Goal: Task Accomplishment & Management: Use online tool/utility

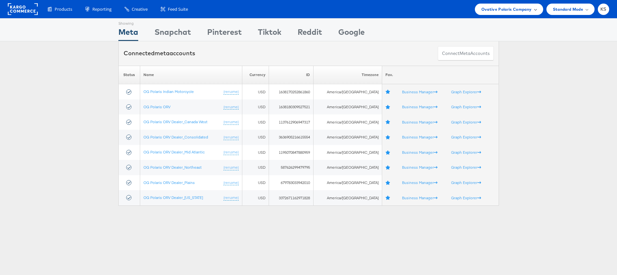
click at [509, 13] on div "Ovative Polaris Company" at bounding box center [509, 9] width 68 height 11
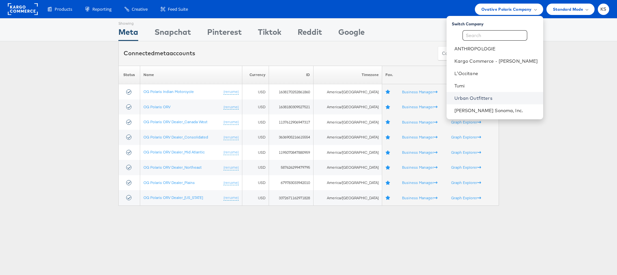
click at [483, 97] on link "Urban Outfitters" at bounding box center [496, 98] width 84 height 7
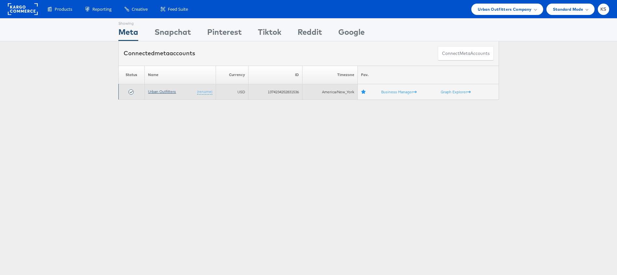
click at [157, 93] on link "Urban Outfitters" at bounding box center [162, 91] width 28 height 5
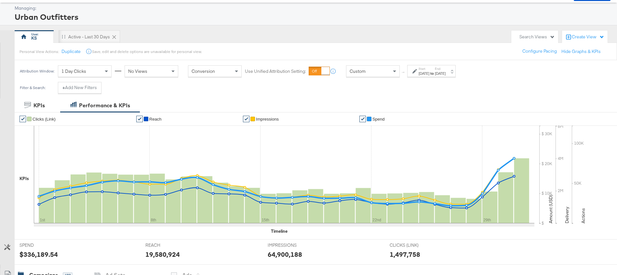
scroll to position [34, 0]
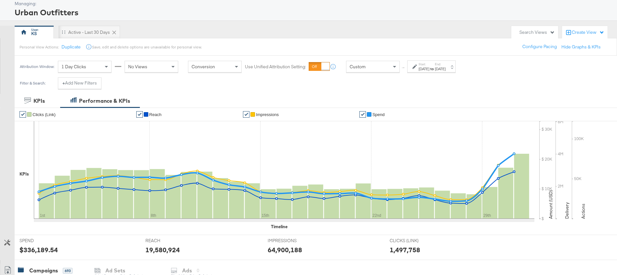
click at [435, 67] on strong "to" at bounding box center [432, 68] width 6 height 5
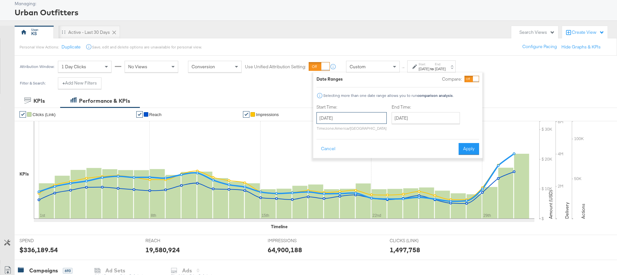
click at [355, 119] on input "August 1st 2024" at bounding box center [351, 118] width 70 height 12
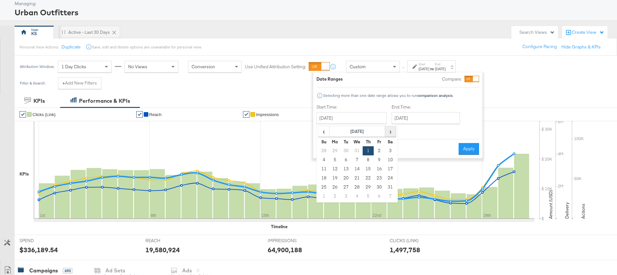
click at [390, 131] on span "›" at bounding box center [390, 132] width 10 height 10
click at [323, 160] on td "1" at bounding box center [323, 159] width 11 height 9
type input "September 1st 2024"
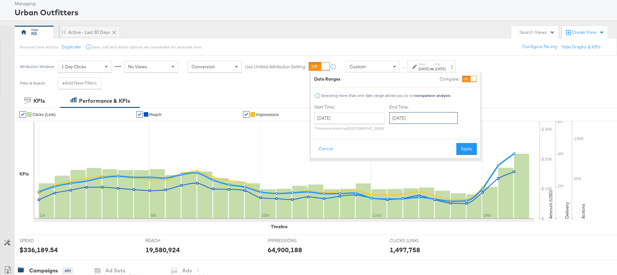
click at [422, 119] on input "September 1st 2024" at bounding box center [423, 118] width 68 height 12
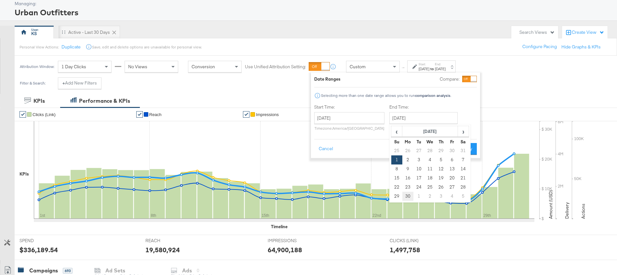
click at [407, 197] on td "30" at bounding box center [407, 196] width 11 height 9
type input "September 30th 2024"
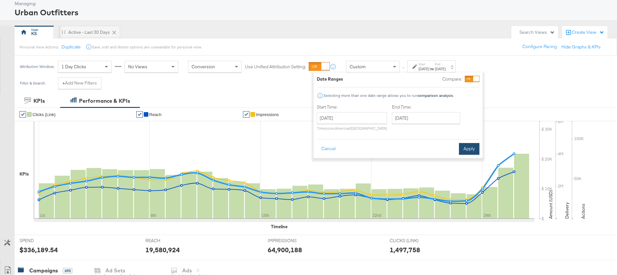
click at [470, 152] on button "Apply" at bounding box center [469, 149] width 20 height 12
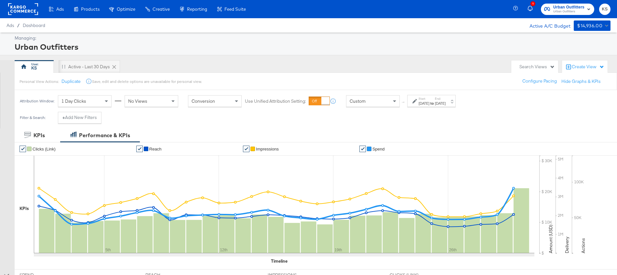
scroll to position [248, 0]
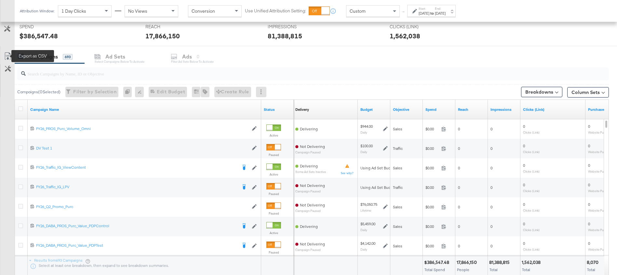
click at [8, 55] on icon at bounding box center [8, 57] width 4 height 5
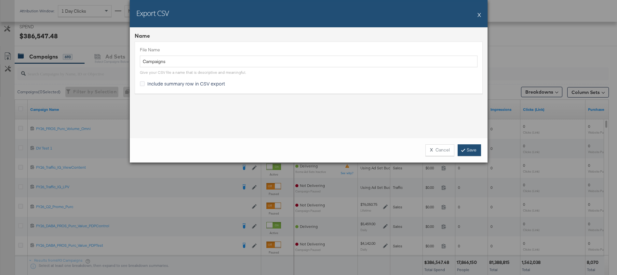
click at [477, 150] on link "Save" at bounding box center [469, 150] width 23 height 12
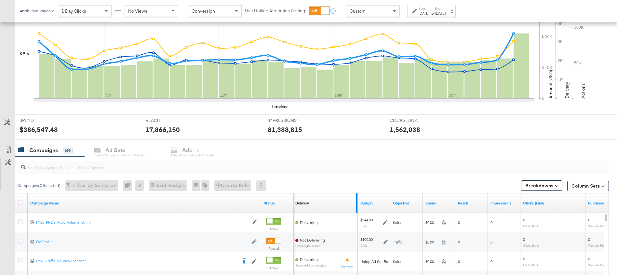
scroll to position [152, 0]
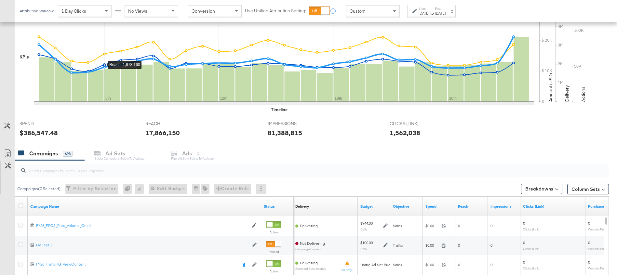
click at [429, 14] on div "Sep 1st 2024" at bounding box center [424, 13] width 11 height 5
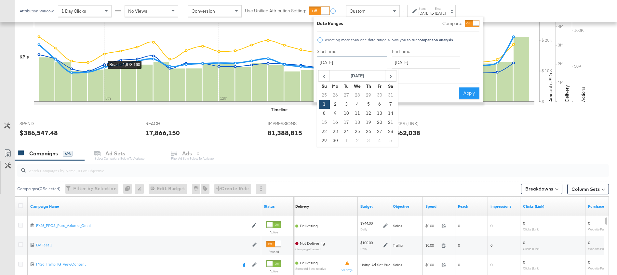
click at [365, 62] on input "September 1st 2024" at bounding box center [352, 63] width 70 height 12
click at [391, 72] on span "›" at bounding box center [391, 76] width 10 height 10
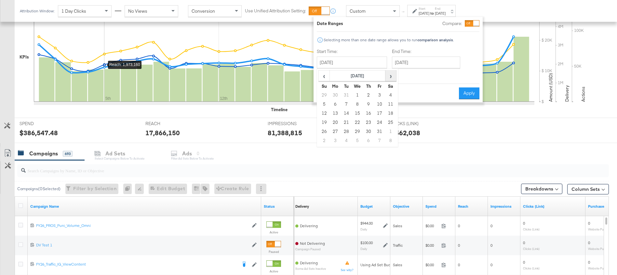
click at [391, 72] on span "›" at bounding box center [391, 76] width 10 height 10
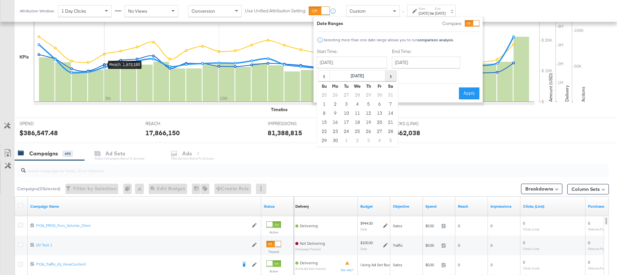
click at [391, 72] on span "›" at bounding box center [391, 76] width 10 height 10
click at [324, 77] on span "‹" at bounding box center [324, 76] width 10 height 10
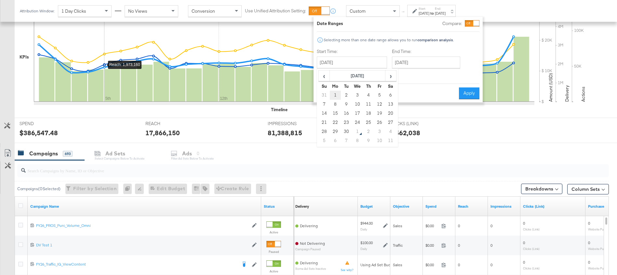
click at [335, 95] on td "1" at bounding box center [335, 95] width 11 height 9
type input "September 1st 2025"
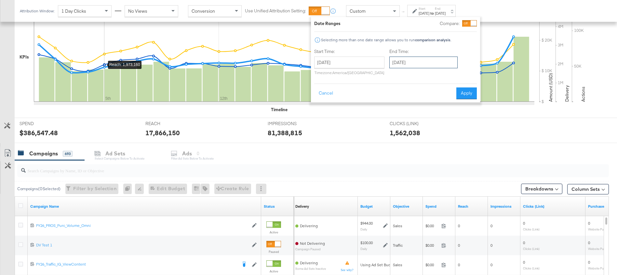
click at [419, 61] on input "September 1st 2025" at bounding box center [423, 63] width 68 height 12
click at [413, 133] on td "30" at bounding box center [418, 131] width 11 height 9
type input "September 30th 2025"
click at [471, 95] on button "Apply" at bounding box center [469, 93] width 20 height 12
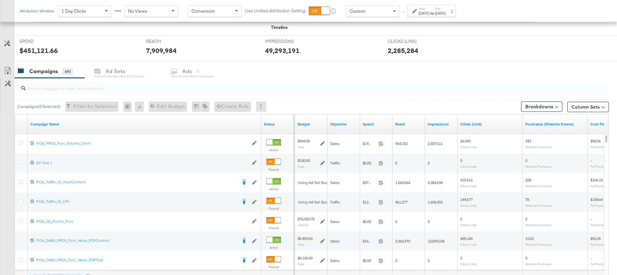
scroll to position [215, 0]
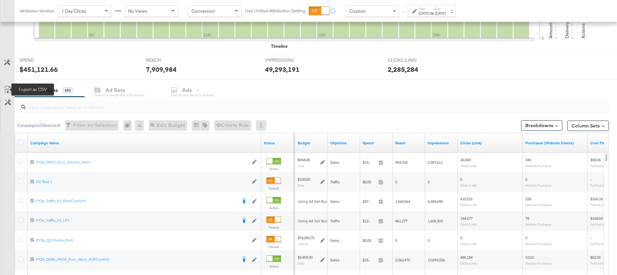
click at [6, 89] on icon at bounding box center [8, 90] width 8 height 8
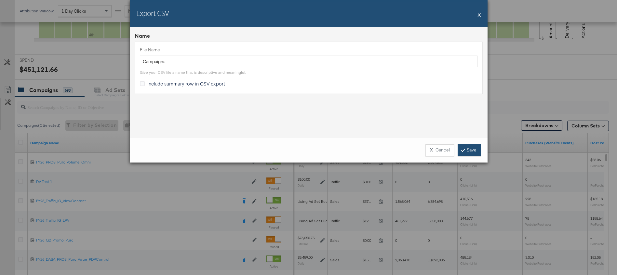
click at [464, 152] on link "Save" at bounding box center [469, 150] width 23 height 12
